Goal: Task Accomplishment & Management: Complete application form

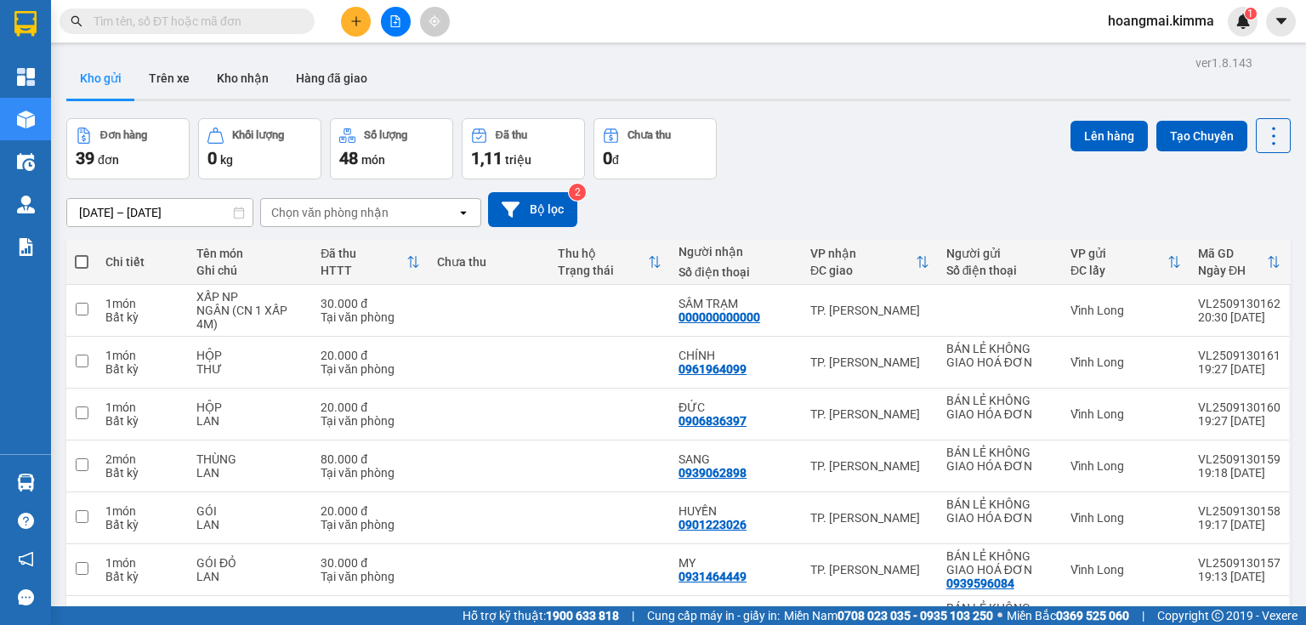
click at [247, 24] on input "text" at bounding box center [194, 21] width 201 height 19
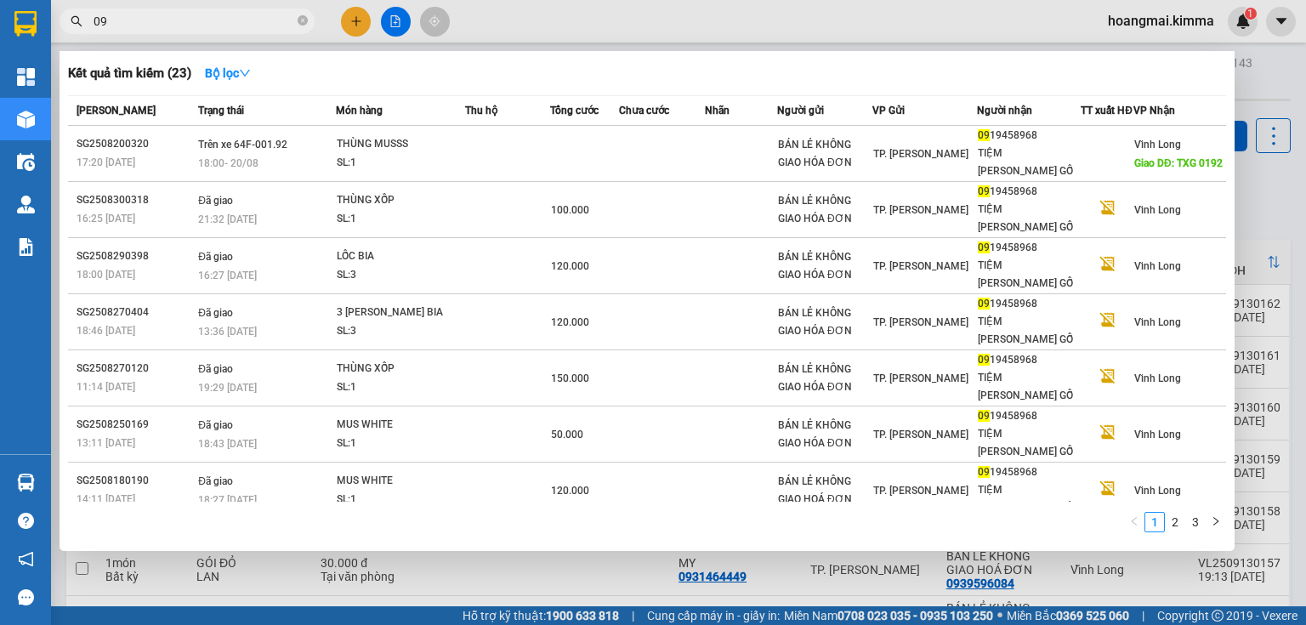
type input "0"
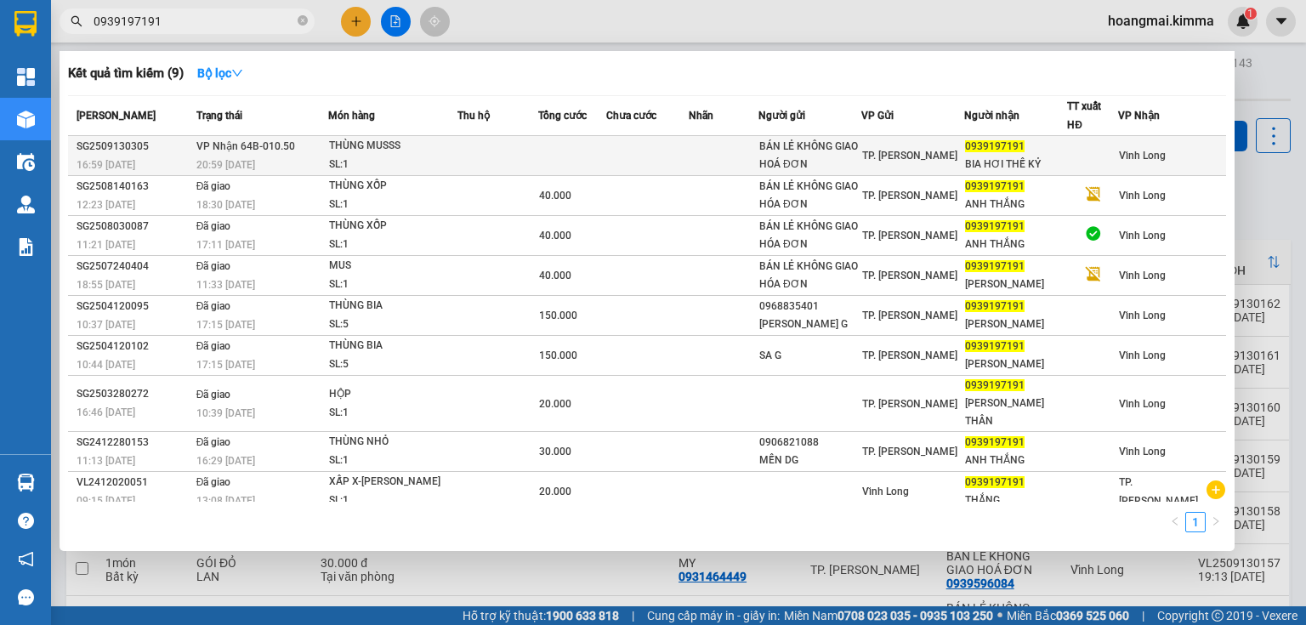
type input "0939197191"
click at [407, 167] on div "SL: 1" at bounding box center [393, 165] width 128 height 19
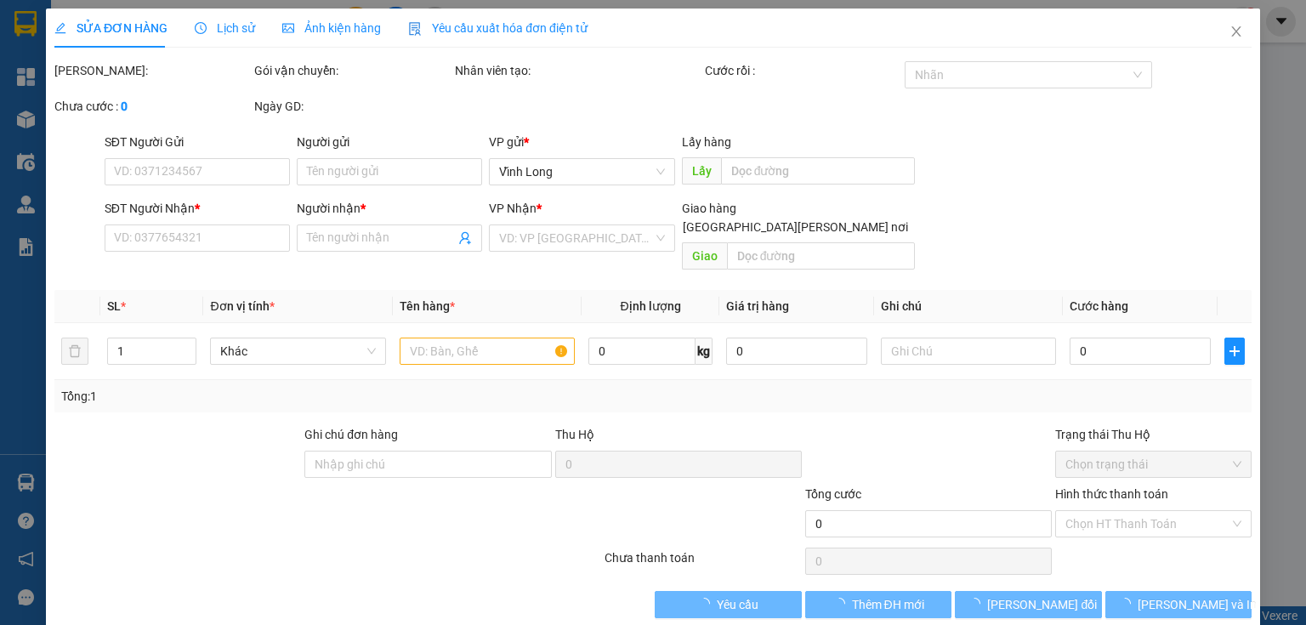
type input "BÁN LẺ KHÔNG GIAO HOÁ ĐƠN"
type input "0939197191"
type input "BIA HƠI THẾ KỶ"
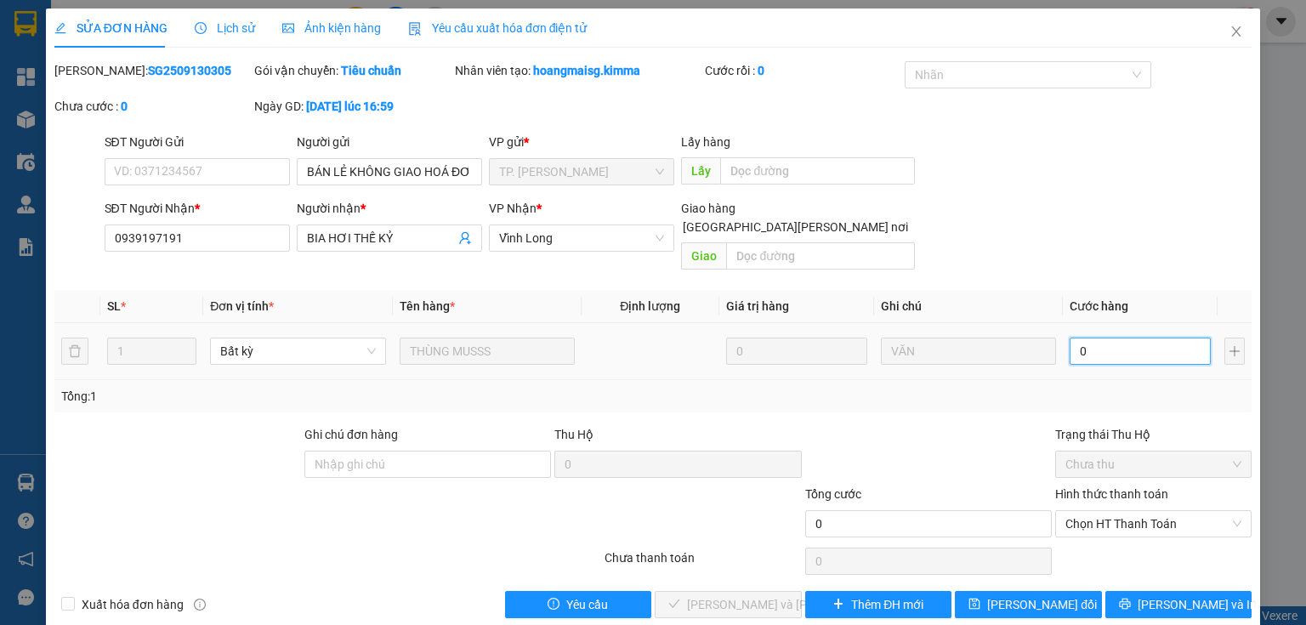
click at [1089, 338] on input "0" at bounding box center [1140, 351] width 141 height 27
type input "5"
type input "50"
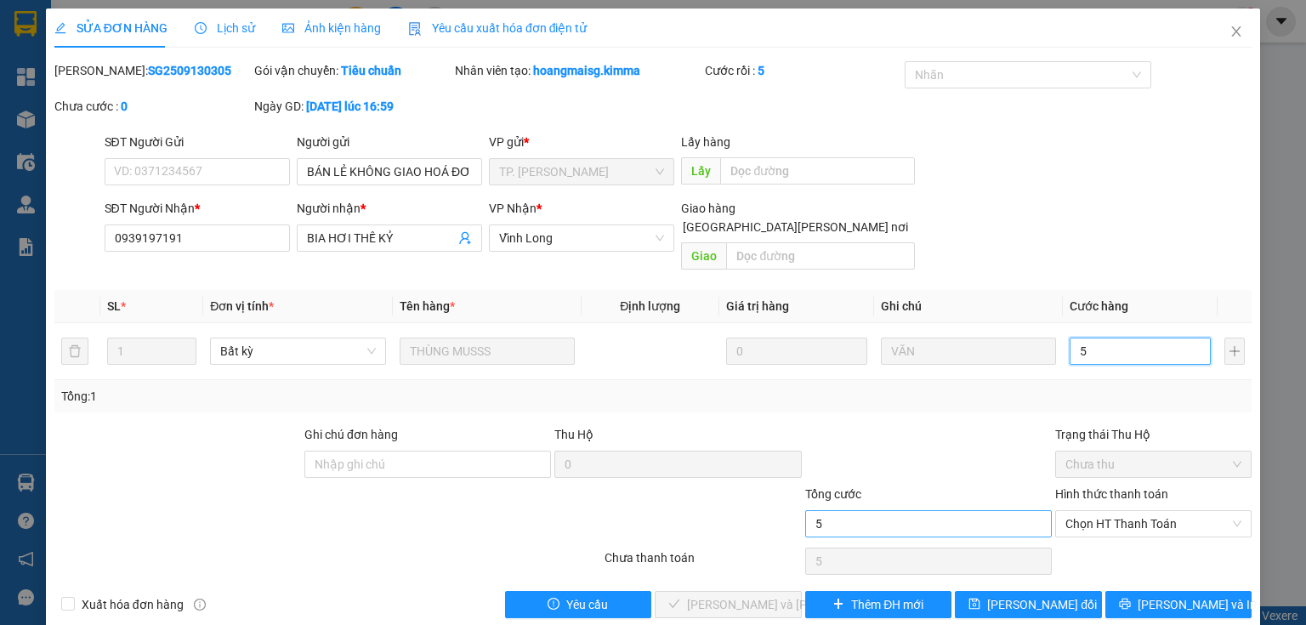
type input "50"
type input "50.000"
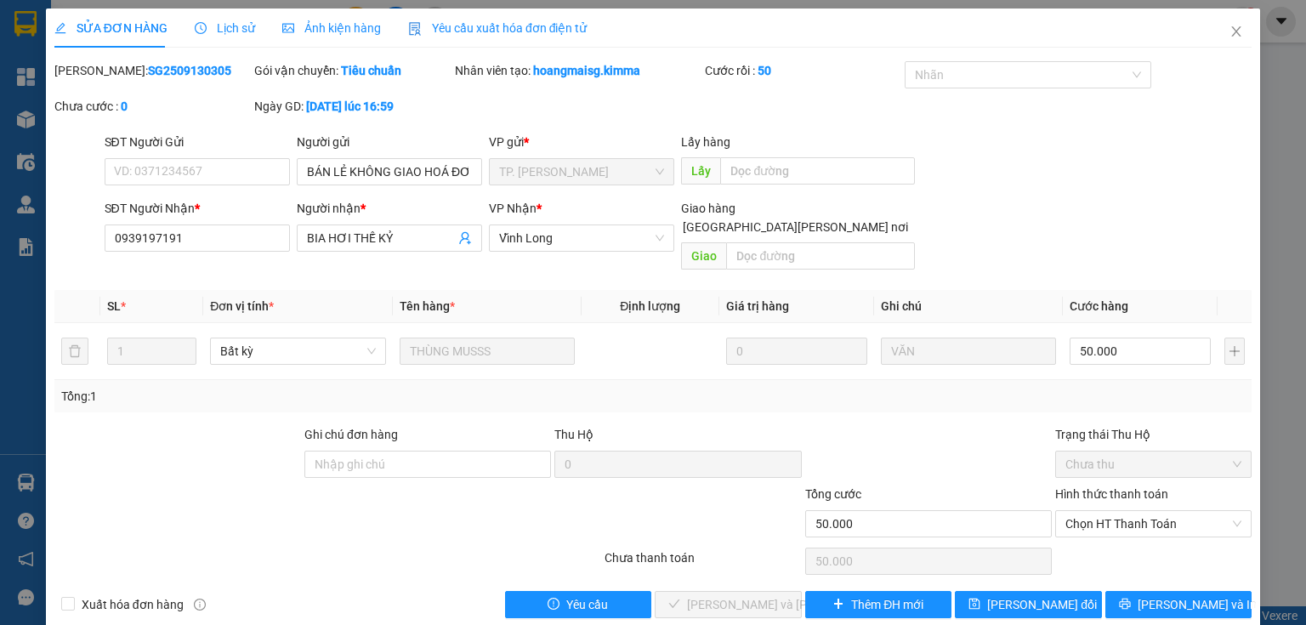
click at [1152, 399] on div "Total Paid Fee 0 Total UnPaid Fee 0 Cash Collection Total Fee Mã ĐH: SG25091303…" at bounding box center [652, 339] width 1197 height 557
click at [1135, 511] on span "Chọn HT Thanh Toán" at bounding box center [1154, 524] width 176 height 26
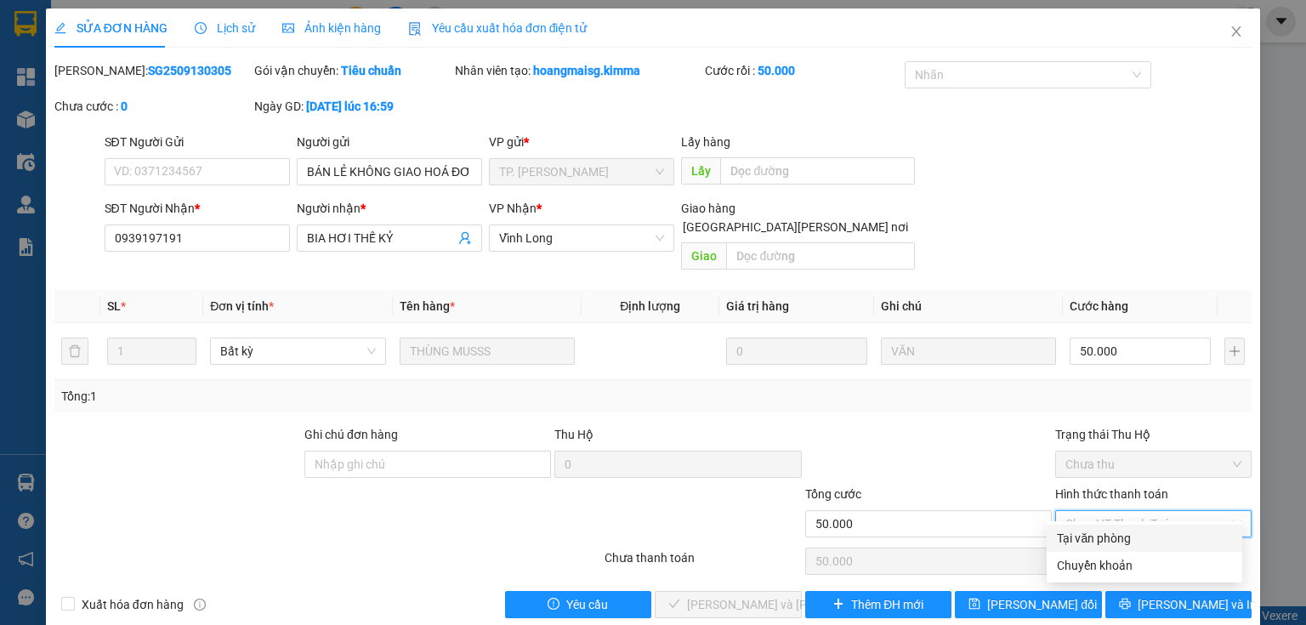
click at [1133, 527] on div "Tại văn phòng" at bounding box center [1145, 538] width 196 height 27
type input "0"
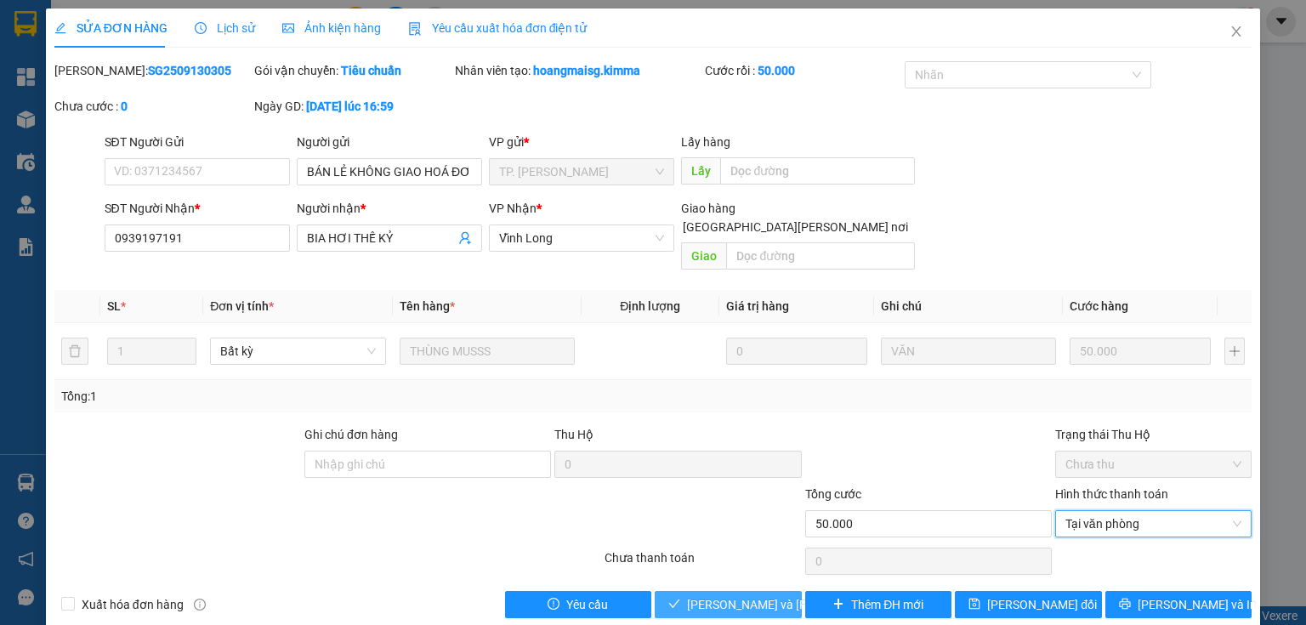
click at [722, 595] on span "[PERSON_NAME] và [PERSON_NAME] hàng" at bounding box center [802, 604] width 230 height 19
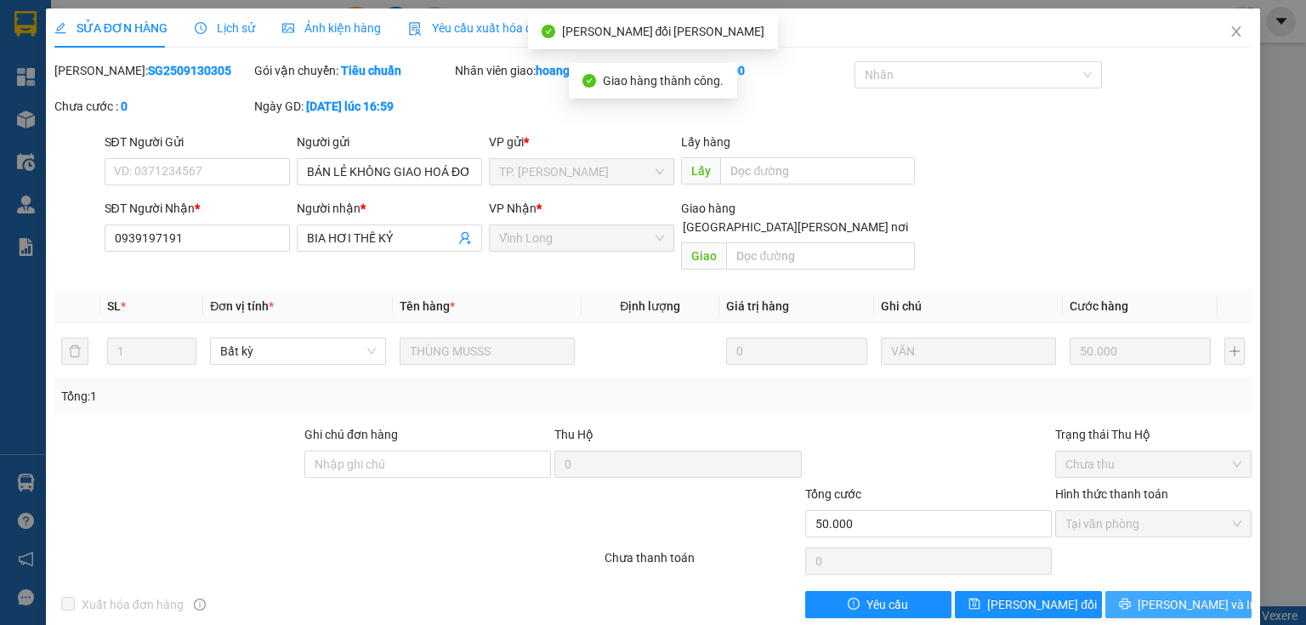
click at [1131, 598] on icon "printer" at bounding box center [1125, 604] width 12 height 12
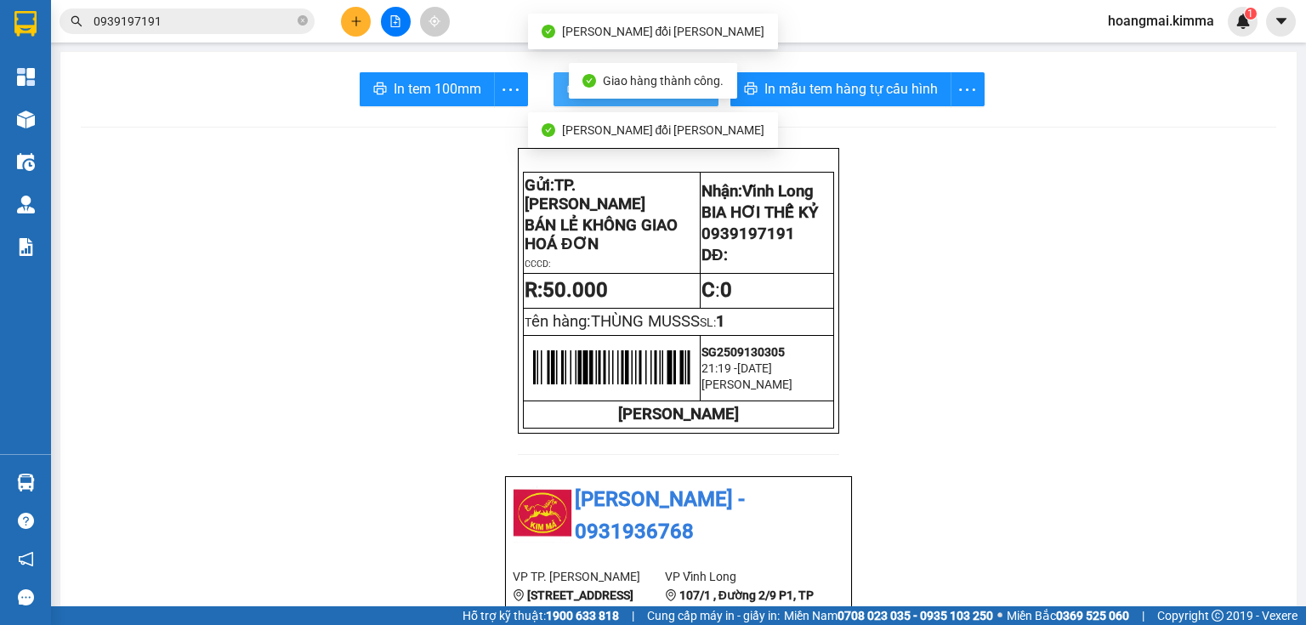
click at [560, 89] on button "In biên nhận 80mm" at bounding box center [636, 89] width 165 height 34
